Goal: Transaction & Acquisition: Purchase product/service

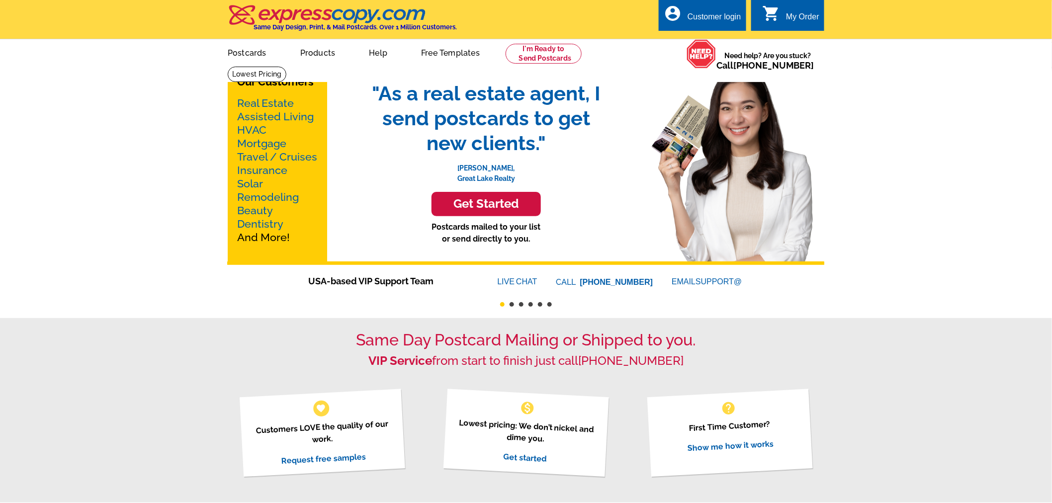
click at [277, 102] on link "Real Estate" at bounding box center [265, 103] width 57 height 12
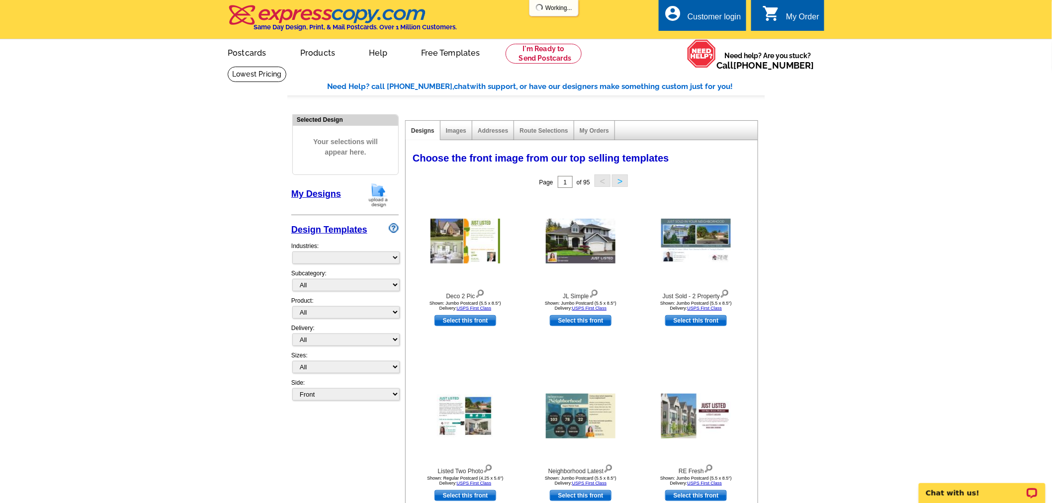
select select "785"
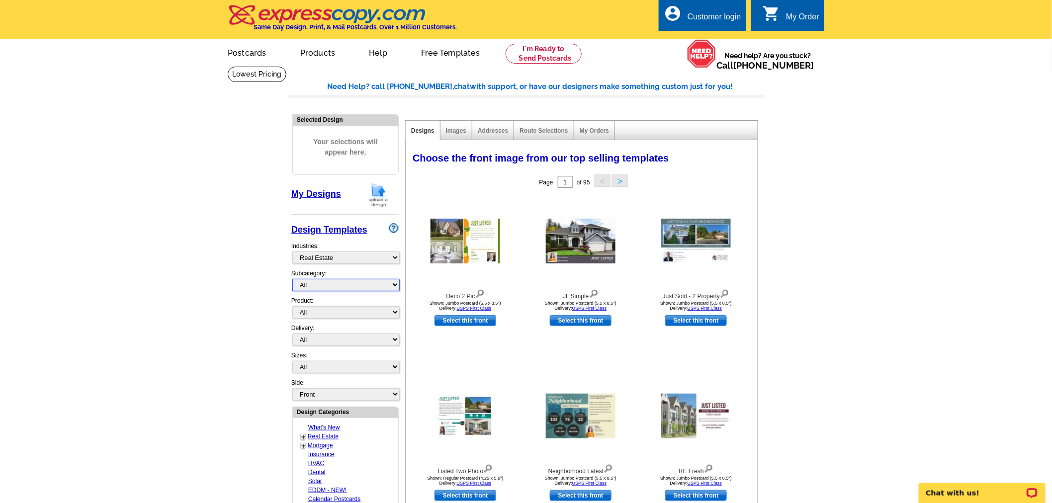
click at [394, 282] on select "All RE/MAX® Referrals [PERSON_NAME]® Berkshire Hathaway Home Services Century 2…" at bounding box center [345, 285] width 107 height 12
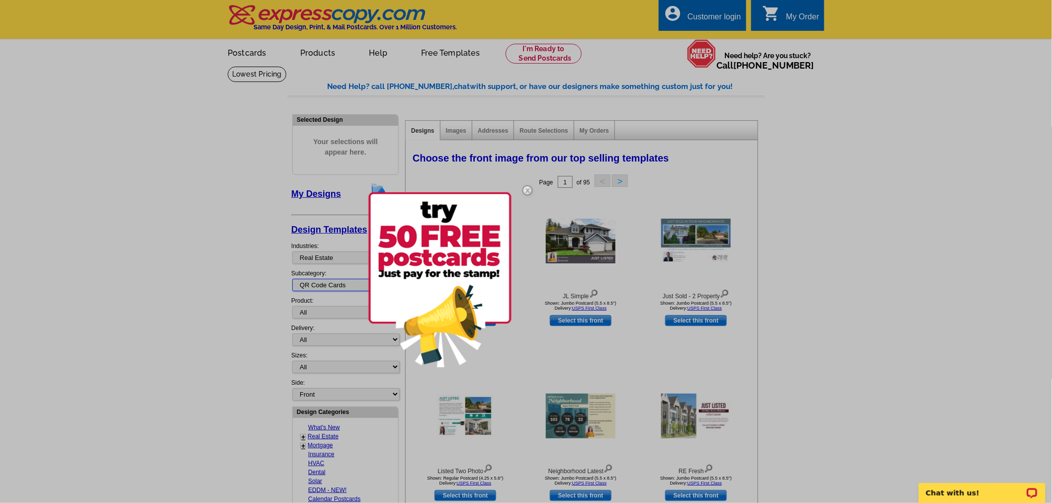
click at [292, 279] on select "All RE/MAX® Referrals [PERSON_NAME]® Berkshire Hathaway Home Services Century 2…" at bounding box center [345, 285] width 107 height 12
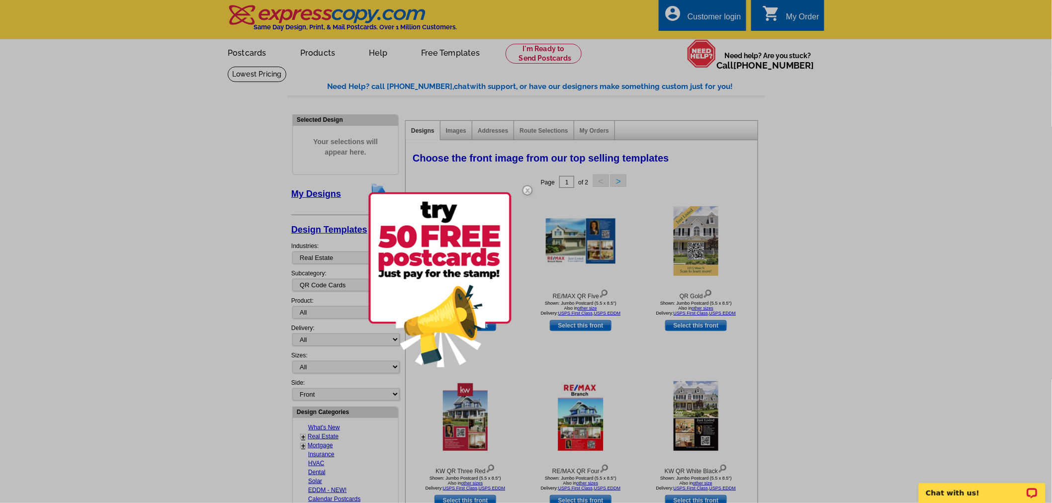
click at [229, 252] on div at bounding box center [526, 251] width 1052 height 503
click at [528, 190] on img at bounding box center [527, 190] width 29 height 29
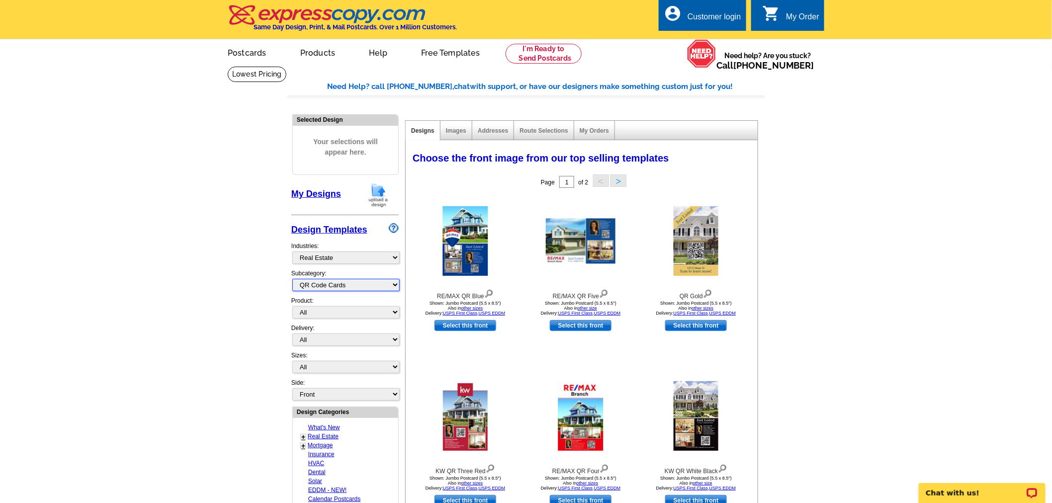
click at [395, 282] on select "All RE/MAX® Referrals [PERSON_NAME]® Berkshire Hathaway Home Services Century 2…" at bounding box center [345, 285] width 107 height 12
select select "785"
click at [292, 279] on select "All RE/MAX® Referrals [PERSON_NAME]® Berkshire Hathaway Home Services Century 2…" at bounding box center [345, 285] width 107 height 12
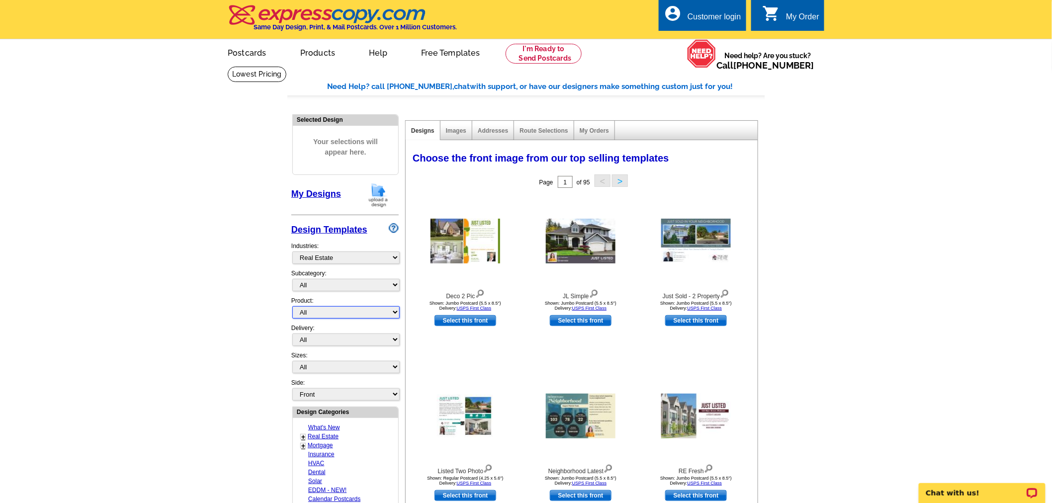
click at [391, 310] on select "All Postcards Letters and flyers Business Cards Door Hangers Greeting Cards" at bounding box center [345, 312] width 107 height 12
select select "3"
click at [292, 306] on select "All Postcards Letters and flyers Business Cards Door Hangers Greeting Cards" at bounding box center [345, 312] width 107 height 12
select select "5"
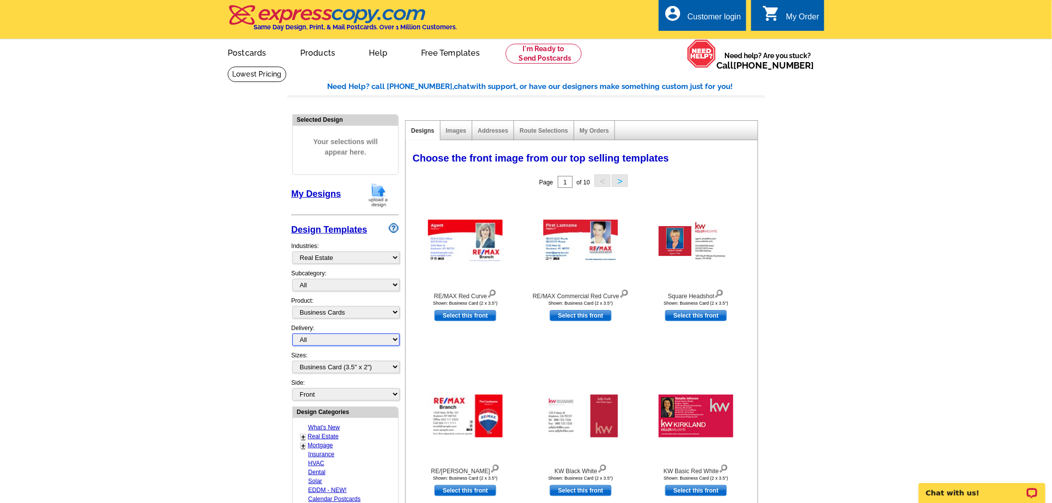
click at [394, 334] on select "All First Class Mail Shipped to Me EDDM Save 66% on Postage" at bounding box center [345, 340] width 107 height 12
select select "3"
click at [292, 334] on select "All First Class Mail Shipped to Me EDDM Save 66% on Postage" at bounding box center [345, 340] width 107 height 12
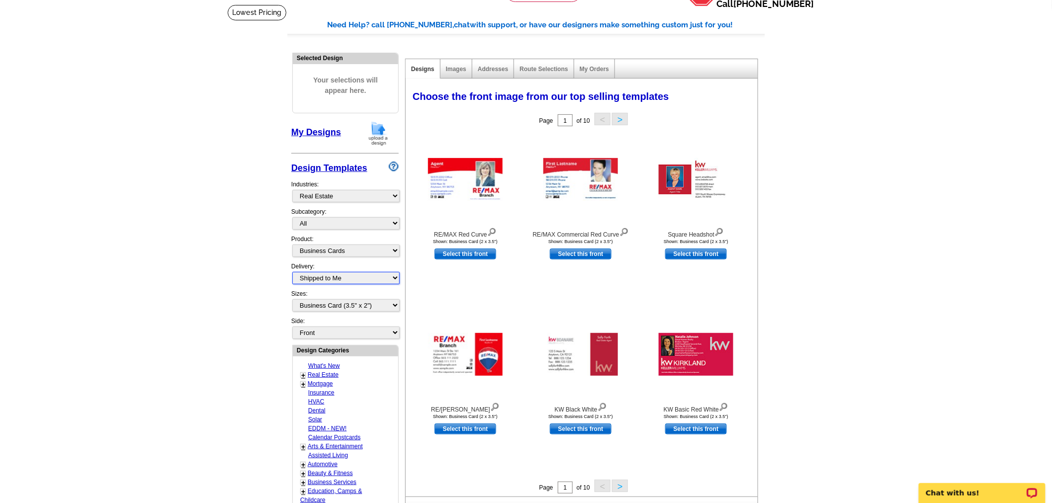
scroll to position [110, 0]
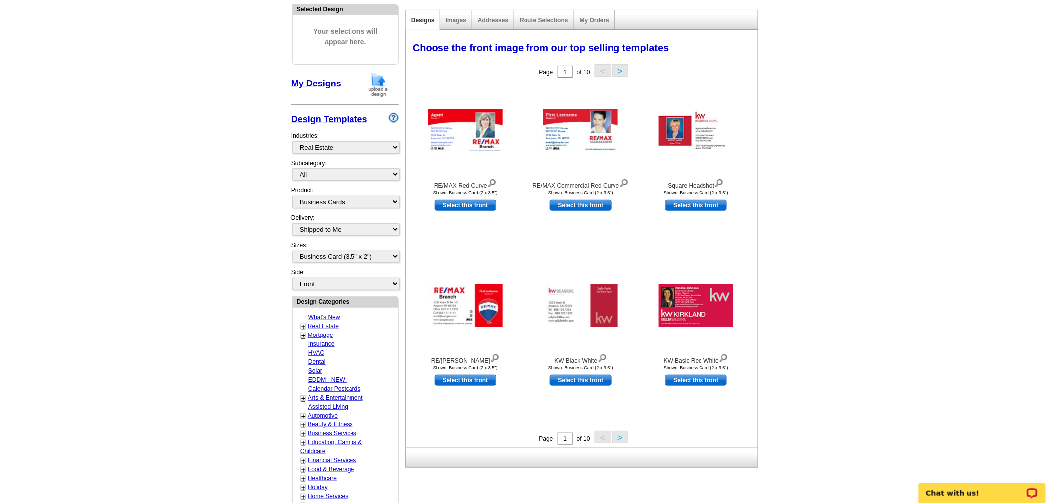
click at [622, 443] on button ">" at bounding box center [620, 437] width 16 height 12
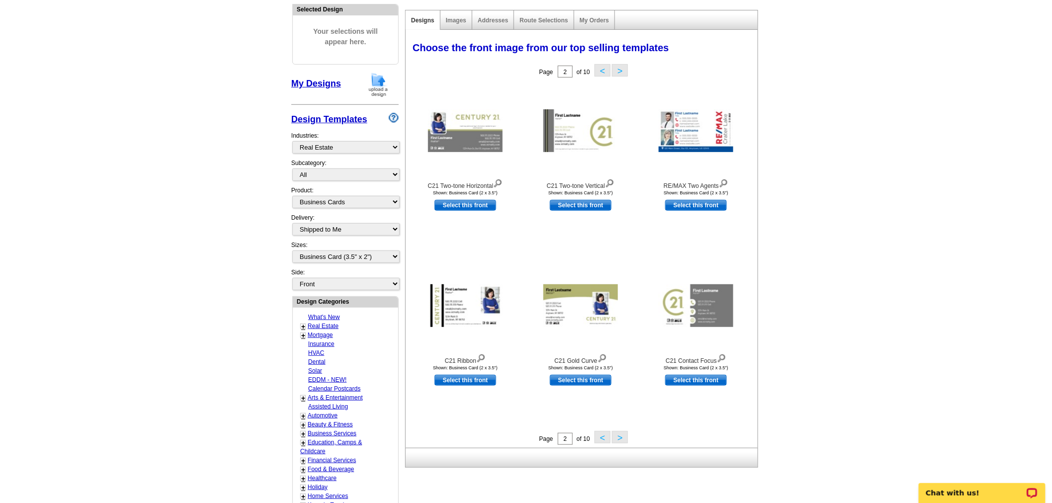
click at [623, 441] on button ">" at bounding box center [620, 437] width 16 height 12
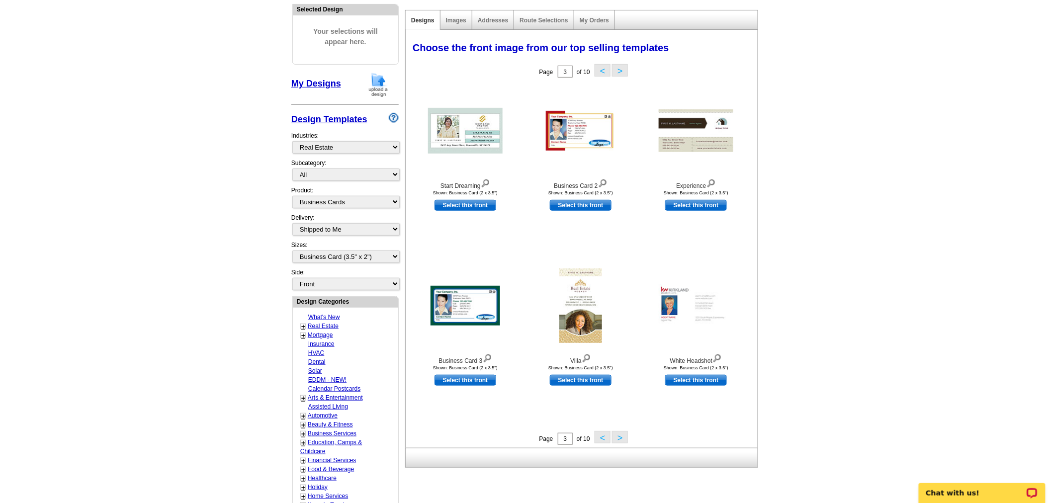
click at [623, 441] on button ">" at bounding box center [620, 437] width 16 height 12
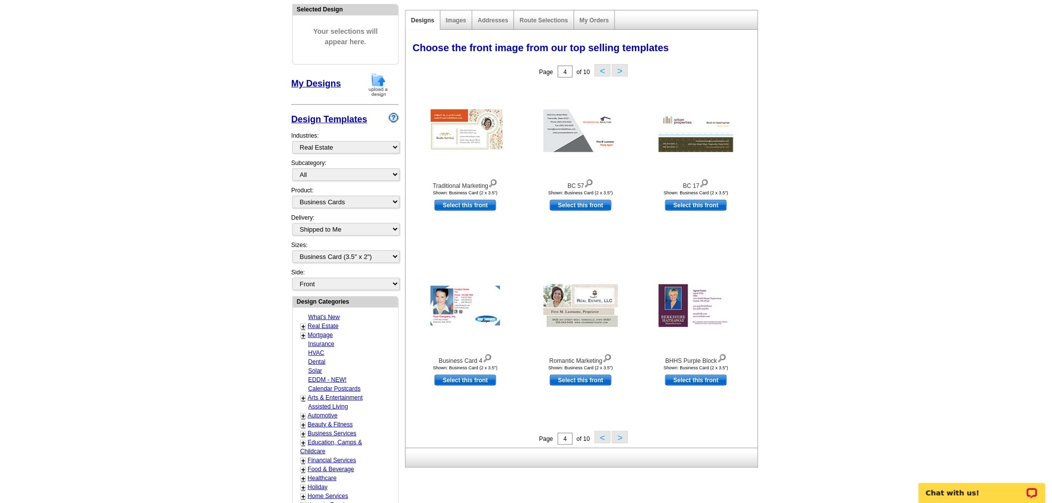
click at [623, 441] on button ">" at bounding box center [620, 437] width 16 height 12
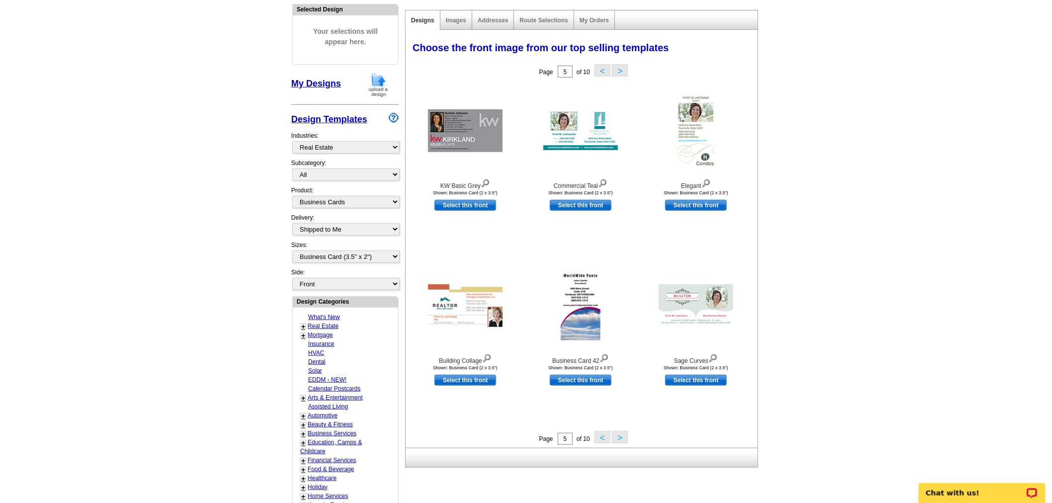
click at [621, 441] on button ">" at bounding box center [620, 437] width 16 height 12
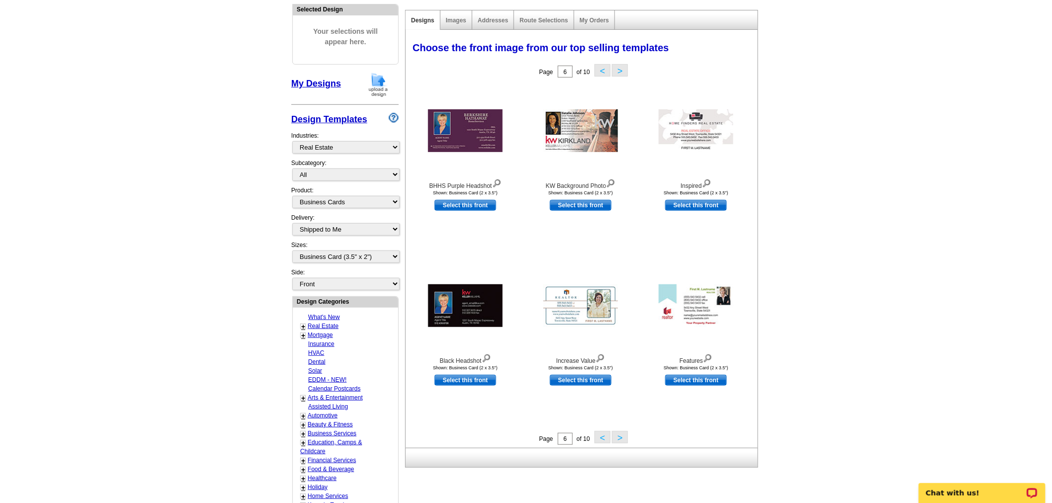
click at [622, 440] on button ">" at bounding box center [620, 437] width 16 height 12
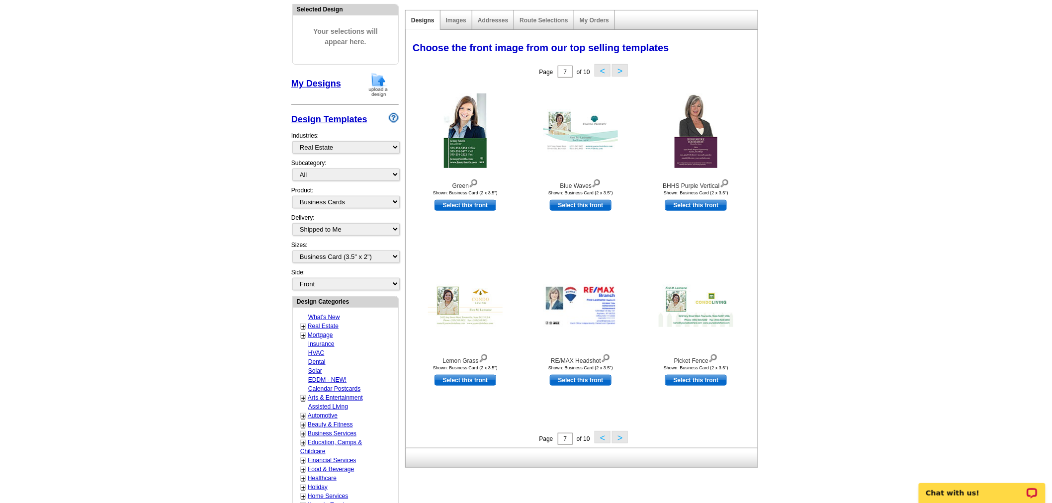
click at [622, 440] on button ">" at bounding box center [620, 437] width 16 height 12
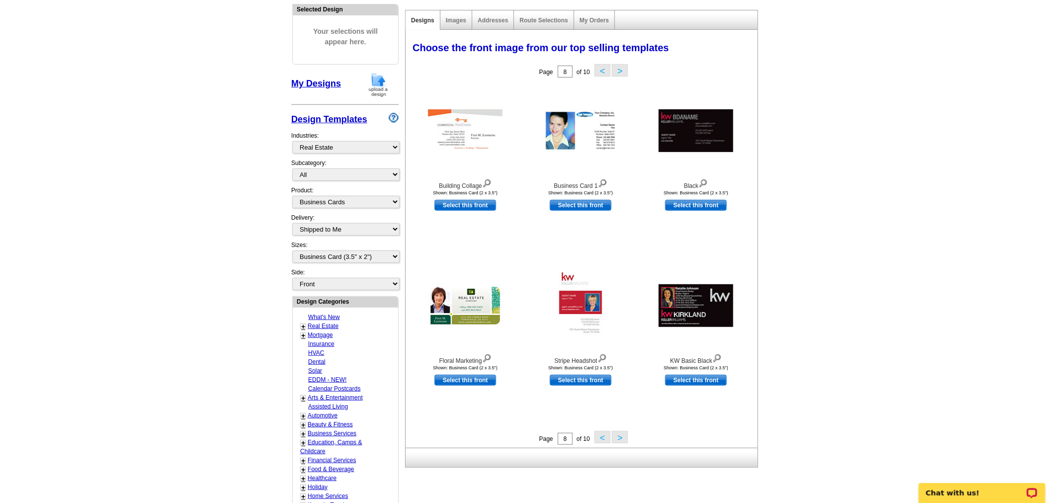
click at [618, 439] on button ">" at bounding box center [620, 437] width 16 height 12
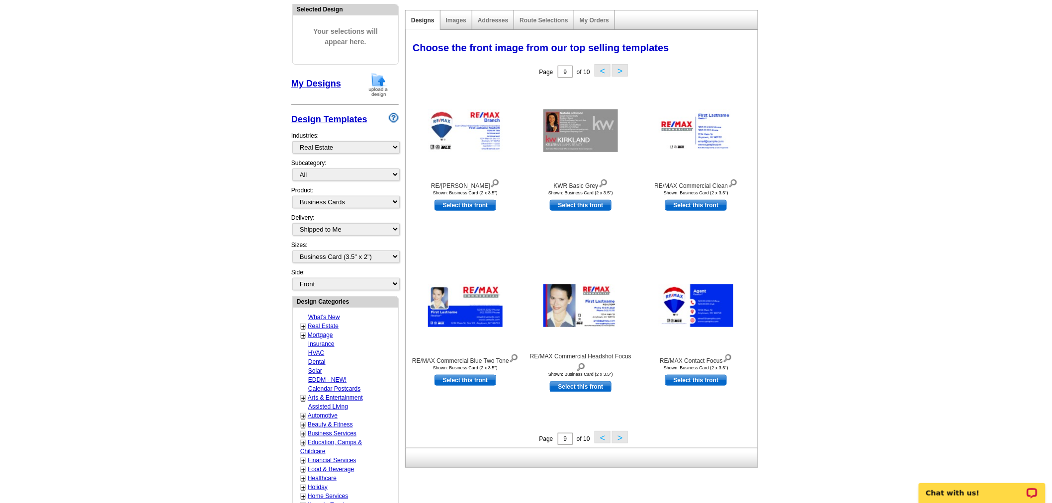
click at [622, 440] on button ">" at bounding box center [620, 437] width 16 height 12
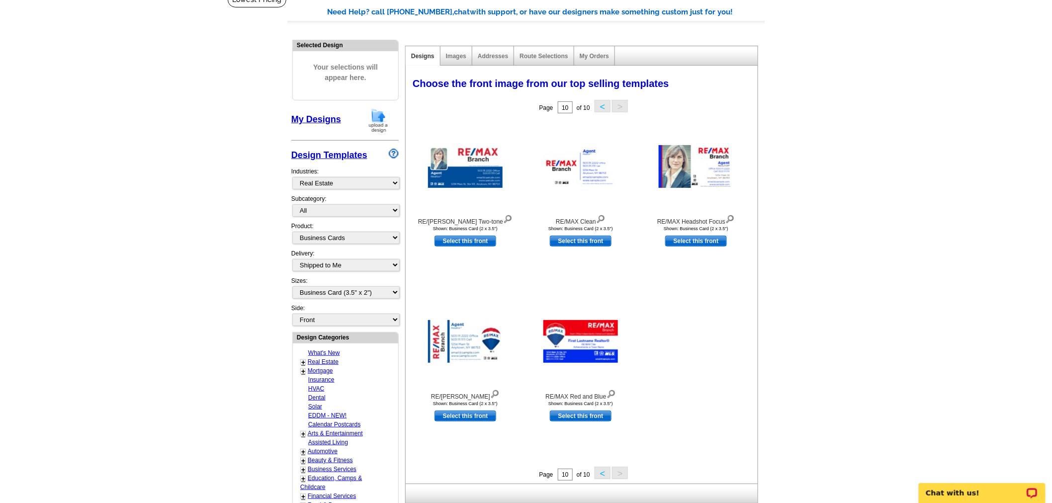
scroll to position [0, 0]
